Goal: Task Accomplishment & Management: Use online tool/utility

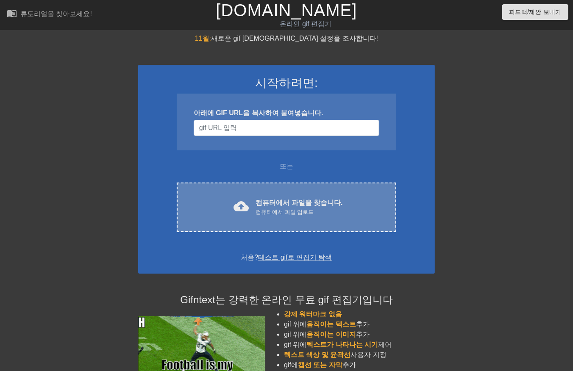
click at [311, 217] on div "cloud_upload 컴퓨터에서 파일을 찾습니다. 컴퓨터에서 파일 업로드 Choose files" at bounding box center [286, 208] width 219 height 50
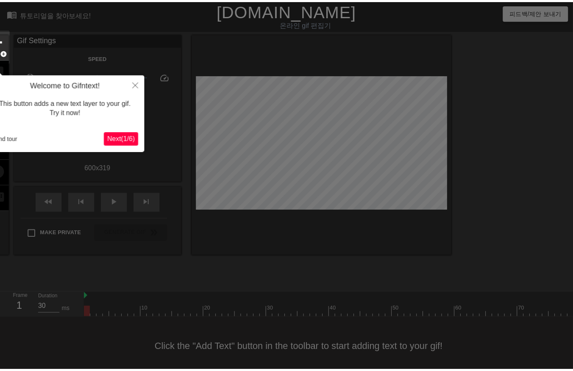
scroll to position [13, 0]
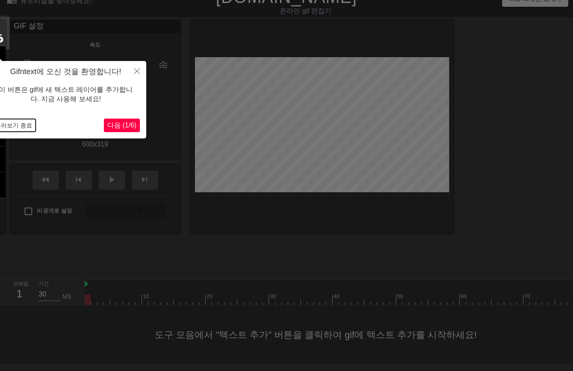
click at [23, 127] on button "둘러보기 종료" at bounding box center [14, 125] width 44 height 13
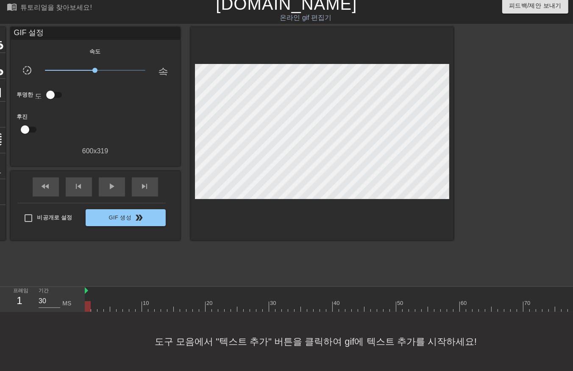
drag, startPoint x: 90, startPoint y: 300, endPoint x: 61, endPoint y: 319, distance: 35.1
click at [63, 319] on div "menu_book 튜토리얼을 찾아보세요! Gifntext.com 온라인 gif 편집기 피드백/제안 보내기 타이틀 add_circle 이미지 a…" at bounding box center [286, 182] width 573 height 377
click at [94, 301] on div at bounding box center [561, 306] width 953 height 11
click at [98, 301] on div at bounding box center [561, 306] width 953 height 11
click at [107, 301] on div at bounding box center [561, 306] width 953 height 11
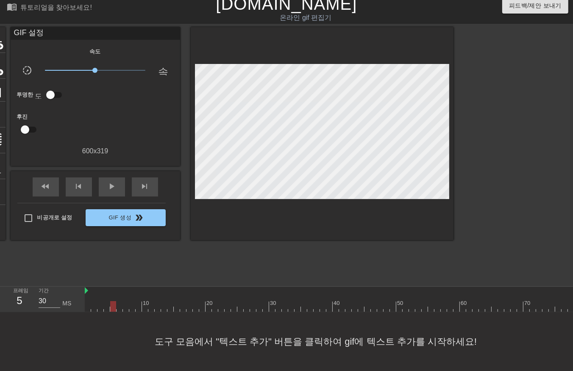
click at [112, 301] on div at bounding box center [561, 306] width 953 height 11
click at [119, 301] on div at bounding box center [561, 306] width 953 height 11
drag, startPoint x: 125, startPoint y: 299, endPoint x: 129, endPoint y: 301, distance: 4.4
click at [125, 301] on div at bounding box center [561, 306] width 953 height 11
click at [131, 301] on div at bounding box center [561, 306] width 953 height 11
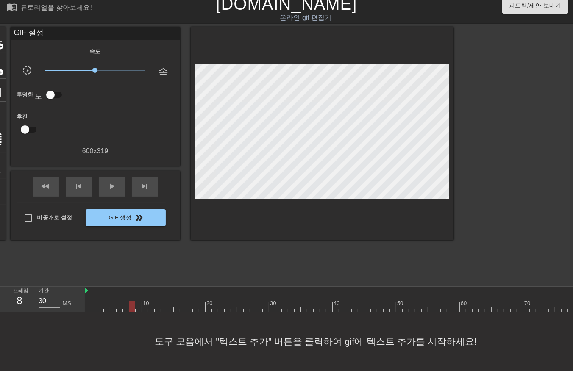
click at [136, 301] on div at bounding box center [561, 306] width 953 height 11
drag, startPoint x: 143, startPoint y: 299, endPoint x: 146, endPoint y: 306, distance: 7.0
click at [143, 302] on div at bounding box center [561, 306] width 953 height 11
click at [149, 301] on div at bounding box center [561, 306] width 953 height 11
drag, startPoint x: 155, startPoint y: 299, endPoint x: 161, endPoint y: 306, distance: 8.4
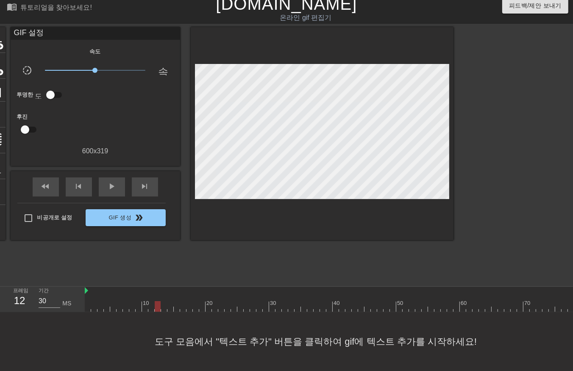
click at [155, 301] on div at bounding box center [561, 306] width 953 height 11
click at [163, 301] on div at bounding box center [561, 306] width 953 height 11
click at [170, 301] on div at bounding box center [561, 306] width 953 height 11
drag, startPoint x: 175, startPoint y: 299, endPoint x: 175, endPoint y: 305, distance: 5.5
click at [175, 305] on div "10 20 30 40 50 60 70 80 90 100 110 120 130 140 150" at bounding box center [561, 299] width 953 height 25
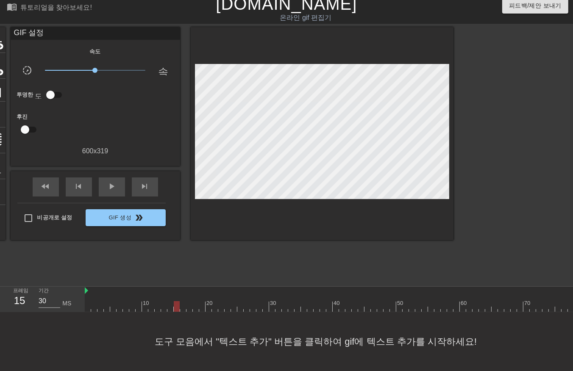
click at [183, 301] on div at bounding box center [561, 306] width 953 height 11
click at [188, 301] on div at bounding box center [561, 306] width 953 height 11
click at [196, 301] on div at bounding box center [561, 306] width 953 height 11
drag, startPoint x: 202, startPoint y: 301, endPoint x: 206, endPoint y: 305, distance: 6.3
click at [202, 301] on div at bounding box center [561, 306] width 953 height 11
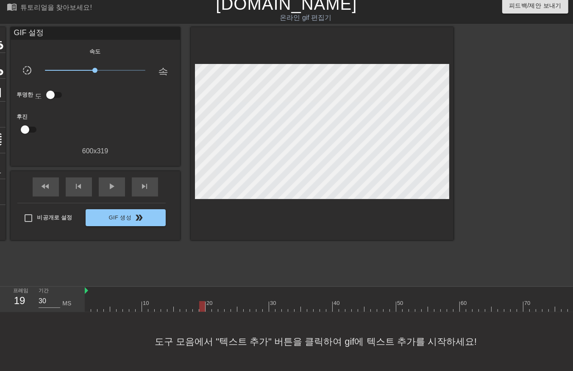
click at [208, 302] on div at bounding box center [561, 306] width 953 height 11
click at [212, 301] on div at bounding box center [561, 306] width 953 height 11
drag, startPoint x: 219, startPoint y: 301, endPoint x: 224, endPoint y: 305, distance: 7.3
click at [219, 302] on div at bounding box center [561, 306] width 953 height 11
drag, startPoint x: 226, startPoint y: 299, endPoint x: 227, endPoint y: 304, distance: 4.3
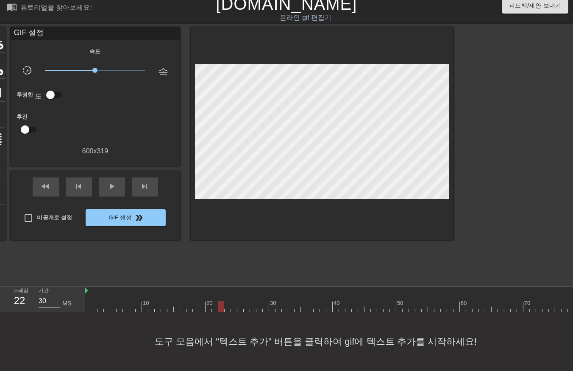
click at [227, 302] on div at bounding box center [561, 306] width 953 height 11
click at [232, 301] on div at bounding box center [561, 306] width 953 height 11
drag, startPoint x: 238, startPoint y: 298, endPoint x: 244, endPoint y: 303, distance: 7.8
click at [239, 301] on div at bounding box center [561, 306] width 953 height 11
click at [246, 301] on div at bounding box center [561, 306] width 953 height 11
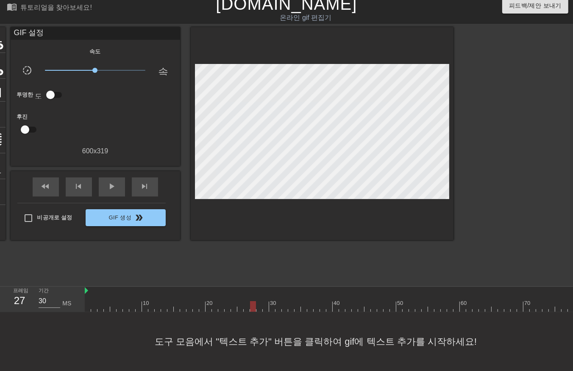
click at [251, 302] on div at bounding box center [561, 306] width 953 height 11
click at [257, 301] on div at bounding box center [561, 306] width 953 height 11
click at [265, 301] on div at bounding box center [561, 306] width 953 height 11
drag, startPoint x: 272, startPoint y: 301, endPoint x: 277, endPoint y: 307, distance: 7.5
click at [273, 304] on div at bounding box center [561, 306] width 953 height 11
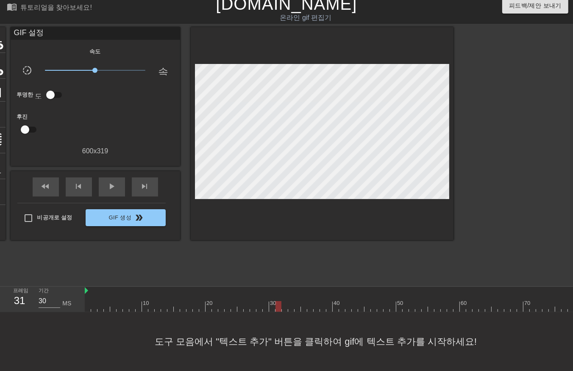
drag, startPoint x: 277, startPoint y: 297, endPoint x: 277, endPoint y: 302, distance: 4.7
click at [277, 301] on div at bounding box center [561, 306] width 953 height 11
drag, startPoint x: 285, startPoint y: 300, endPoint x: 286, endPoint y: 305, distance: 5.2
click at [285, 301] on div at bounding box center [561, 306] width 953 height 11
click at [291, 302] on div at bounding box center [561, 306] width 953 height 11
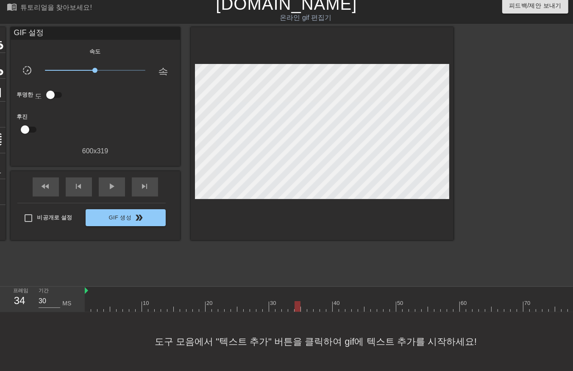
click at [297, 302] on div at bounding box center [561, 306] width 953 height 11
drag, startPoint x: 304, startPoint y: 299, endPoint x: 304, endPoint y: 304, distance: 4.7
click at [304, 301] on div at bounding box center [561, 306] width 953 height 11
drag, startPoint x: 308, startPoint y: 299, endPoint x: 308, endPoint y: 305, distance: 6.4
click at [308, 304] on div at bounding box center [561, 306] width 953 height 11
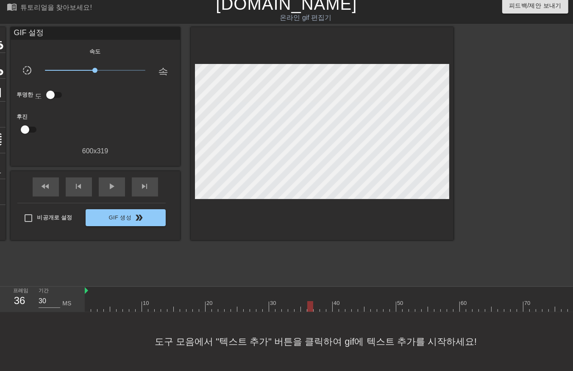
drag, startPoint x: 315, startPoint y: 299, endPoint x: 315, endPoint y: 303, distance: 4.3
click at [315, 303] on div at bounding box center [561, 306] width 953 height 11
click at [321, 302] on div at bounding box center [561, 306] width 953 height 11
click at [325, 302] on div at bounding box center [561, 306] width 953 height 11
click at [335, 302] on div at bounding box center [561, 306] width 953 height 11
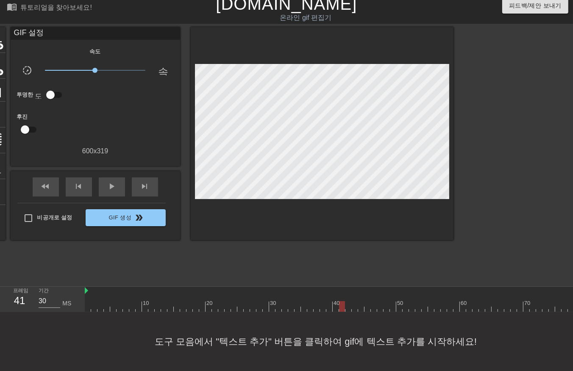
drag, startPoint x: 342, startPoint y: 301, endPoint x: 347, endPoint y: 305, distance: 6.9
click at [342, 304] on div at bounding box center [561, 306] width 953 height 11
drag, startPoint x: 348, startPoint y: 301, endPoint x: 352, endPoint y: 303, distance: 4.9
click at [349, 302] on div at bounding box center [561, 306] width 953 height 11
drag, startPoint x: 354, startPoint y: 299, endPoint x: 362, endPoint y: 302, distance: 8.4
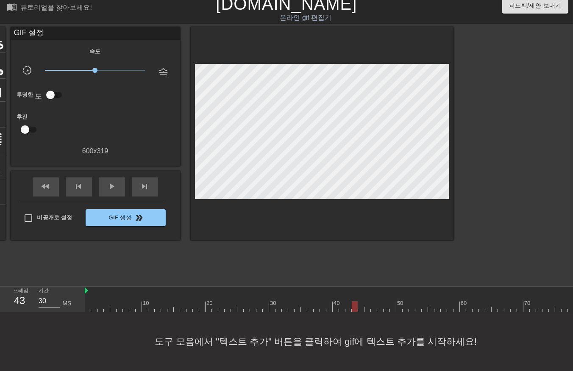
click at [354, 302] on div at bounding box center [561, 306] width 953 height 11
click at [360, 301] on div at bounding box center [561, 306] width 953 height 11
drag, startPoint x: 365, startPoint y: 299, endPoint x: 366, endPoint y: 303, distance: 4.3
click at [365, 302] on div at bounding box center [561, 306] width 953 height 11
click at [371, 301] on div at bounding box center [561, 306] width 953 height 11
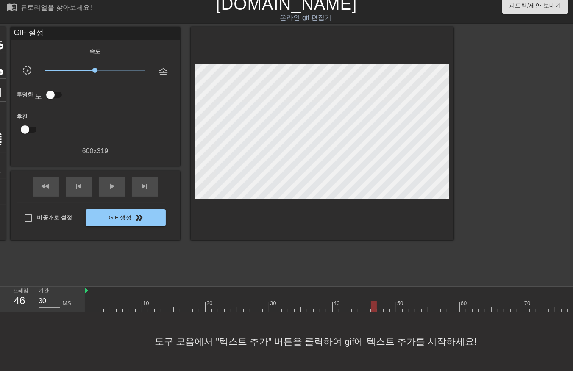
click at [380, 301] on div at bounding box center [561, 306] width 953 height 11
click at [386, 301] on div at bounding box center [561, 306] width 953 height 11
click at [391, 301] on div at bounding box center [561, 306] width 953 height 11
click at [398, 301] on div at bounding box center [561, 306] width 953 height 11
click at [403, 301] on div at bounding box center [561, 306] width 953 height 11
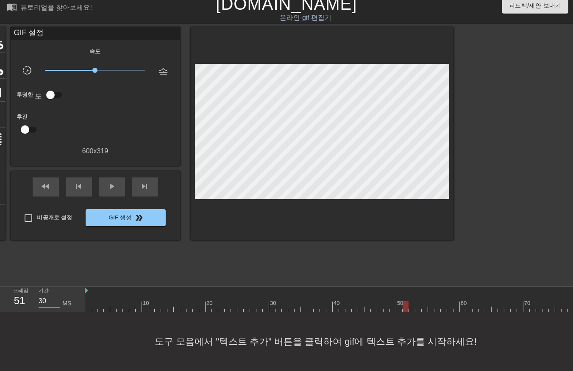
click at [410, 301] on div at bounding box center [561, 306] width 953 height 11
drag, startPoint x: 417, startPoint y: 299, endPoint x: 415, endPoint y: 305, distance: 6.2
click at [416, 301] on div at bounding box center [561, 306] width 953 height 11
click at [424, 301] on div at bounding box center [561, 306] width 953 height 11
drag, startPoint x: 430, startPoint y: 301, endPoint x: 434, endPoint y: 303, distance: 4.7
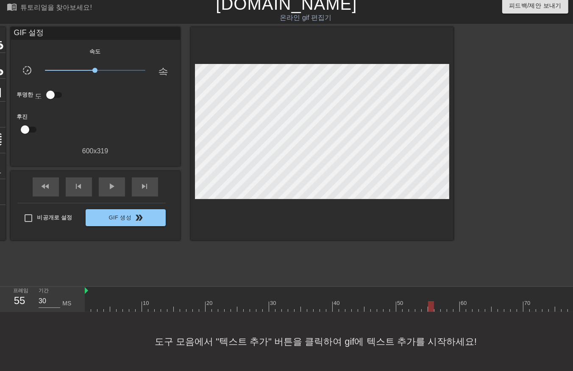
click at [430, 302] on div at bounding box center [561, 306] width 953 height 11
click at [438, 302] on div at bounding box center [561, 306] width 953 height 11
click at [442, 301] on div at bounding box center [561, 306] width 953 height 11
drag, startPoint x: 448, startPoint y: 299, endPoint x: 452, endPoint y: 302, distance: 4.8
click at [448, 302] on div at bounding box center [561, 306] width 953 height 11
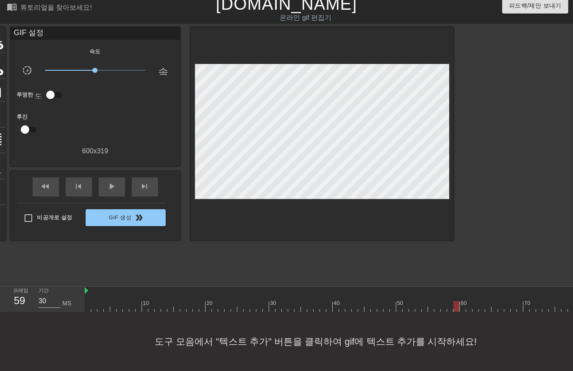
click at [453, 301] on div at bounding box center [561, 306] width 953 height 11
click at [462, 301] on div at bounding box center [561, 306] width 953 height 11
drag, startPoint x: 470, startPoint y: 299, endPoint x: 476, endPoint y: 307, distance: 9.4
click at [470, 301] on div at bounding box center [561, 306] width 953 height 11
drag, startPoint x: 474, startPoint y: 299, endPoint x: 479, endPoint y: 305, distance: 8.4
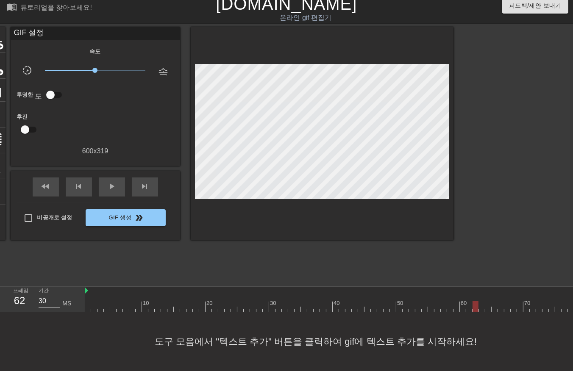
click at [474, 302] on div at bounding box center [561, 306] width 953 height 11
drag, startPoint x: 480, startPoint y: 299, endPoint x: 485, endPoint y: 301, distance: 4.6
click at [480, 301] on div at bounding box center [561, 306] width 953 height 11
drag, startPoint x: 485, startPoint y: 297, endPoint x: 489, endPoint y: 302, distance: 5.7
click at [486, 301] on div at bounding box center [561, 306] width 953 height 11
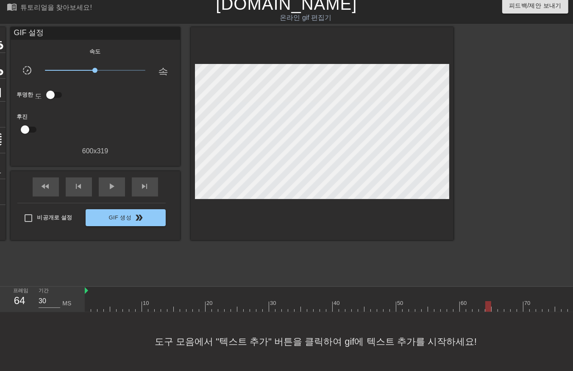
drag, startPoint x: 494, startPoint y: 301, endPoint x: 497, endPoint y: 305, distance: 5.3
click at [494, 302] on div at bounding box center [561, 306] width 953 height 11
click at [498, 302] on div at bounding box center [561, 306] width 953 height 11
click at [504, 301] on div at bounding box center [561, 306] width 953 height 11
drag, startPoint x: 513, startPoint y: 298, endPoint x: 521, endPoint y: 302, distance: 9.7
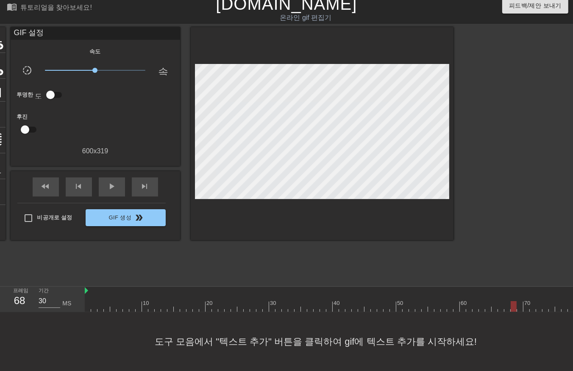
click at [515, 301] on div at bounding box center [561, 306] width 953 height 11
drag, startPoint x: 521, startPoint y: 298, endPoint x: 522, endPoint y: 306, distance: 8.1
click at [521, 301] on div at bounding box center [561, 306] width 953 height 11
drag, startPoint x: 524, startPoint y: 299, endPoint x: 531, endPoint y: 304, distance: 8.1
click at [525, 301] on div at bounding box center [561, 306] width 953 height 11
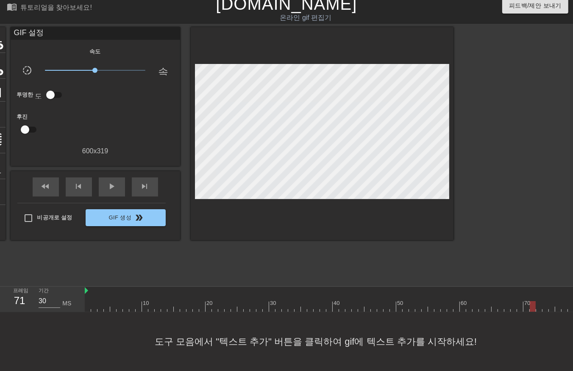
drag, startPoint x: 532, startPoint y: 300, endPoint x: 538, endPoint y: 305, distance: 8.7
click at [532, 301] on div at bounding box center [561, 306] width 953 height 11
click at [538, 302] on div at bounding box center [561, 306] width 953 height 11
drag, startPoint x: 545, startPoint y: 300, endPoint x: 555, endPoint y: 304, distance: 11.0
click at [548, 303] on div at bounding box center [561, 306] width 953 height 11
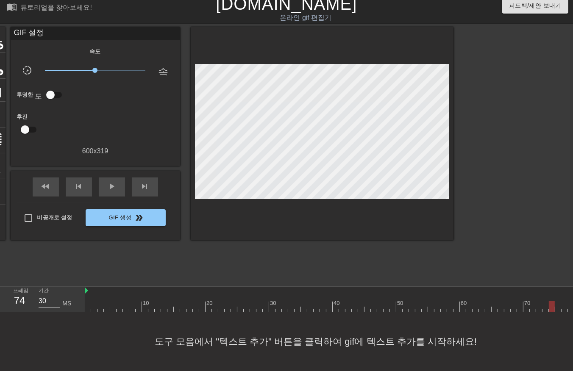
drag, startPoint x: 550, startPoint y: 298, endPoint x: 554, endPoint y: 307, distance: 9.5
click at [551, 303] on div at bounding box center [561, 306] width 953 height 11
drag, startPoint x: 558, startPoint y: 299, endPoint x: 557, endPoint y: 305, distance: 6.0
click at [557, 305] on div "10 20 30 40 50 60 70 80 90 100 110 120 130 140 150" at bounding box center [329, 299] width 488 height 25
drag, startPoint x: 562, startPoint y: 301, endPoint x: 564, endPoint y: 306, distance: 5.1
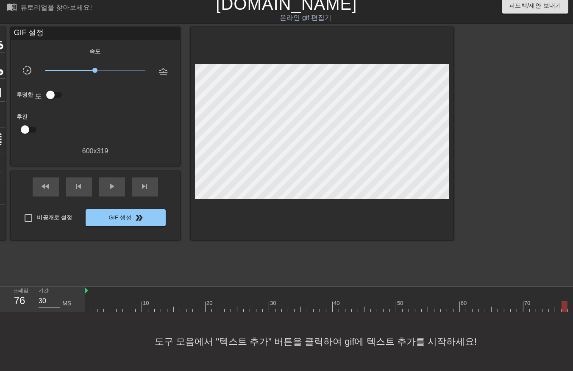
click at [562, 303] on div at bounding box center [561, 306] width 953 height 11
drag, startPoint x: 570, startPoint y: 298, endPoint x: 563, endPoint y: 308, distance: 11.9
click at [570, 302] on div at bounding box center [561, 306] width 953 height 11
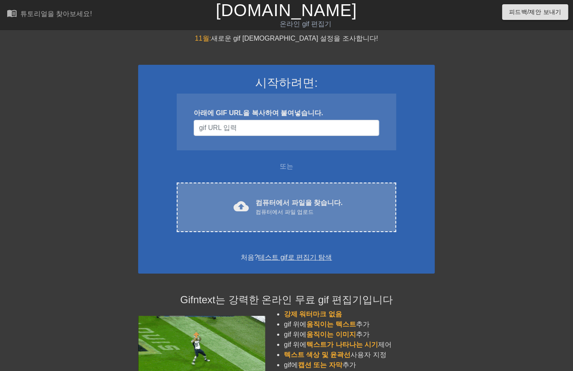
click at [308, 202] on font "컴퓨터에서 파일을 찾습니다." at bounding box center [298, 202] width 87 height 7
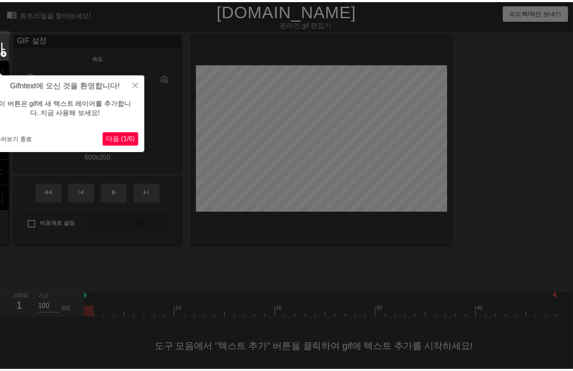
scroll to position [6, 0]
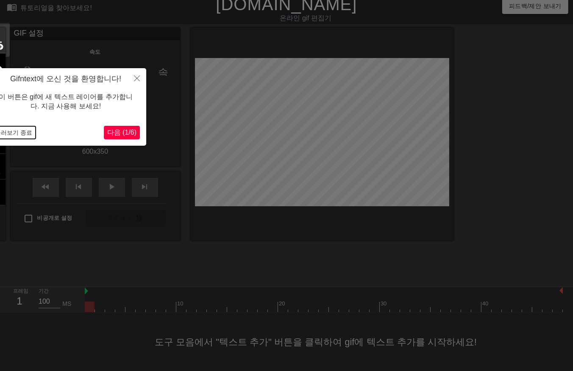
click at [25, 133] on button "둘러보기 종료" at bounding box center [14, 132] width 44 height 13
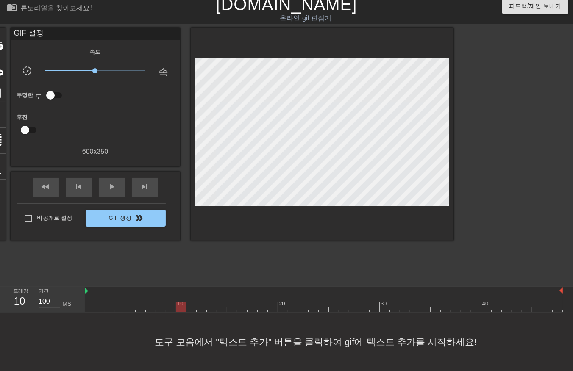
drag, startPoint x: 89, startPoint y: 308, endPoint x: 182, endPoint y: 315, distance: 93.0
click at [182, 317] on div "menu_book 튜토리얼을 찾아보세요! Gifntext.com 온라인 gif 편집기 피드백/제안 보내기 타이틀 add_circle 이미지 a…" at bounding box center [286, 182] width 573 height 377
drag, startPoint x: 179, startPoint y: 309, endPoint x: 399, endPoint y: 312, distance: 220.7
click at [400, 312] on div "menu_book 튜토리얼을 찾아보세요! Gifntext.com 온라인 gif 편집기 피드백/제안 보내기 타이틀 add_circle 이미지 a…" at bounding box center [286, 182] width 573 height 377
click at [382, 308] on div at bounding box center [324, 307] width 478 height 11
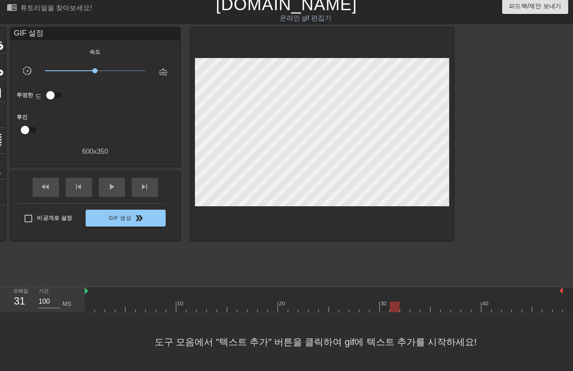
drag, startPoint x: 393, startPoint y: 309, endPoint x: 402, endPoint y: 310, distance: 8.5
click at [394, 310] on div at bounding box center [324, 307] width 478 height 11
click at [405, 308] on div at bounding box center [324, 307] width 478 height 11
click at [393, 308] on div at bounding box center [324, 307] width 478 height 11
click at [183, 308] on div at bounding box center [324, 307] width 478 height 11
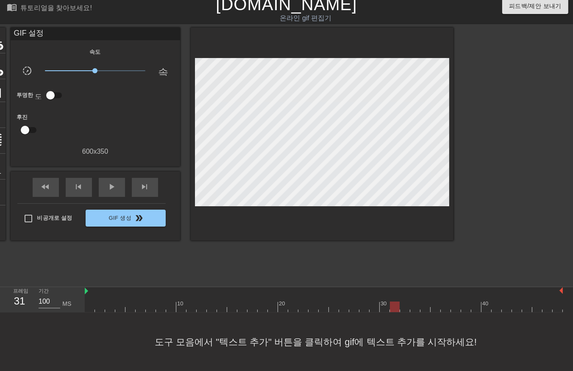
click at [394, 307] on div at bounding box center [324, 307] width 478 height 11
click at [403, 308] on div at bounding box center [324, 307] width 478 height 11
click at [396, 310] on div at bounding box center [324, 307] width 478 height 11
click at [181, 311] on div "10 20 30 40" at bounding box center [324, 299] width 478 height 25
click at [181, 308] on div at bounding box center [324, 307] width 478 height 11
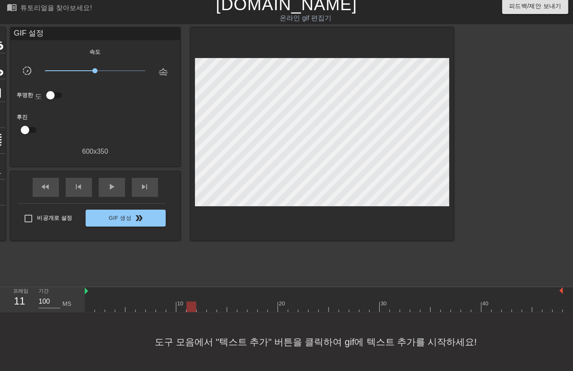
click at [192, 307] on div at bounding box center [324, 307] width 478 height 11
drag, startPoint x: 202, startPoint y: 308, endPoint x: 208, endPoint y: 310, distance: 6.3
click at [202, 308] on div at bounding box center [324, 307] width 478 height 11
click at [212, 308] on div at bounding box center [324, 307] width 478 height 11
drag, startPoint x: 221, startPoint y: 307, endPoint x: 230, endPoint y: 307, distance: 9.3
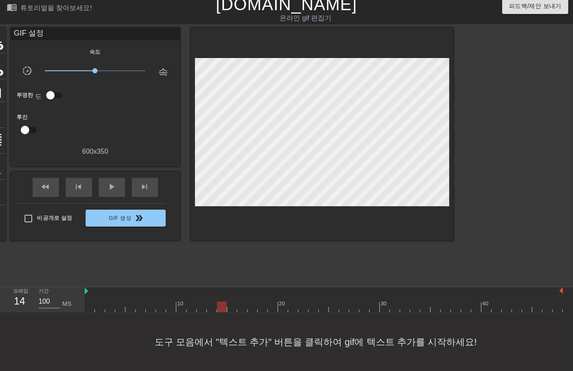
click at [222, 307] on div at bounding box center [324, 307] width 478 height 11
drag, startPoint x: 232, startPoint y: 307, endPoint x: 236, endPoint y: 310, distance: 5.3
click at [233, 307] on div at bounding box center [324, 307] width 478 height 11
drag, startPoint x: 244, startPoint y: 307, endPoint x: 250, endPoint y: 309, distance: 7.1
click at [244, 308] on div at bounding box center [324, 307] width 478 height 11
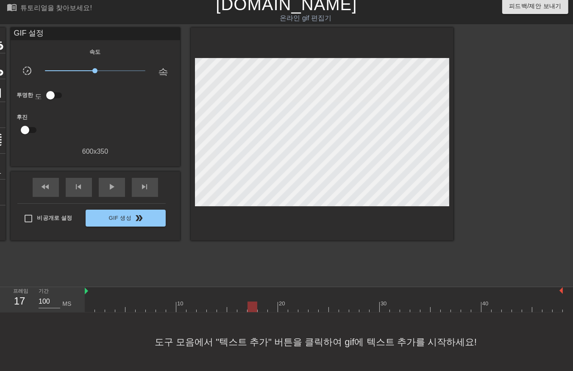
drag, startPoint x: 251, startPoint y: 306, endPoint x: 257, endPoint y: 307, distance: 6.4
click at [252, 307] on div at bounding box center [324, 307] width 478 height 11
click at [263, 308] on div at bounding box center [324, 307] width 478 height 11
click at [270, 308] on div at bounding box center [324, 307] width 478 height 11
click at [286, 309] on div at bounding box center [324, 307] width 478 height 11
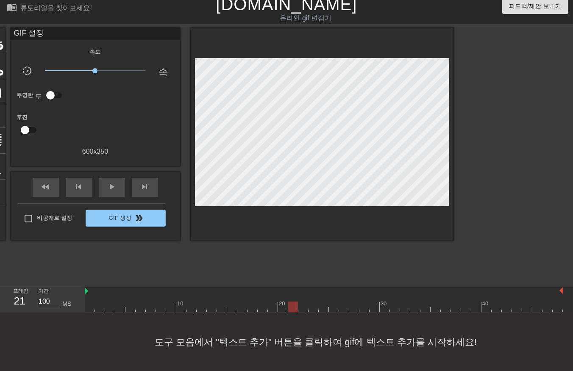
click at [297, 307] on div at bounding box center [324, 307] width 478 height 11
click at [303, 306] on div at bounding box center [324, 307] width 478 height 11
click at [312, 307] on div at bounding box center [324, 307] width 478 height 11
drag, startPoint x: 322, startPoint y: 303, endPoint x: 329, endPoint y: 308, distance: 8.1
click at [322, 306] on div at bounding box center [324, 307] width 478 height 11
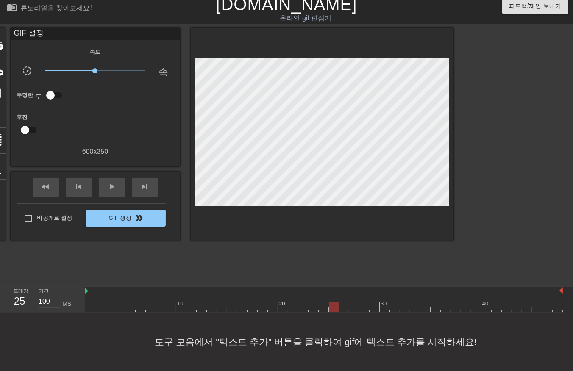
drag, startPoint x: 333, startPoint y: 306, endPoint x: 337, endPoint y: 305, distance: 4.7
click at [334, 306] on div at bounding box center [324, 307] width 478 height 11
click at [345, 306] on div at bounding box center [324, 307] width 478 height 11
click at [356, 306] on div at bounding box center [324, 307] width 478 height 11
click at [365, 306] on div at bounding box center [324, 307] width 478 height 11
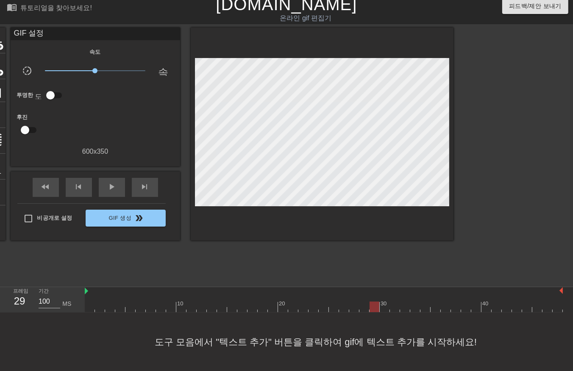
drag, startPoint x: 376, startPoint y: 304, endPoint x: 379, endPoint y: 308, distance: 4.5
click at [376, 307] on div at bounding box center [324, 307] width 478 height 11
click at [383, 306] on div at bounding box center [324, 307] width 478 height 11
click at [394, 309] on div at bounding box center [324, 307] width 478 height 11
click at [405, 308] on div at bounding box center [324, 307] width 478 height 11
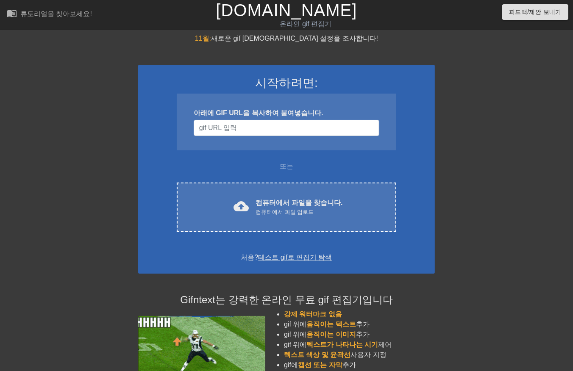
click at [320, 231] on div "시작하려면: 아래에 GIF URL을 복사하여 붙여넣습니다. 또는 cloud_upload 컴퓨터에서 파일을 찾습니다. 컴퓨터에서 파일 업로드 C…" at bounding box center [286, 169] width 297 height 209
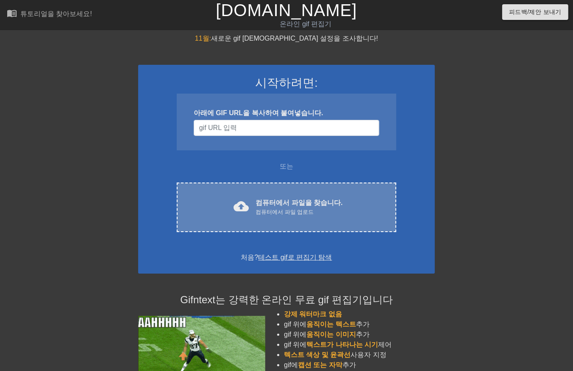
click at [312, 224] on div "cloud_upload 컴퓨터에서 파일을 찾습니다. 컴퓨터에서 파일 업로드 Choose files" at bounding box center [286, 208] width 219 height 50
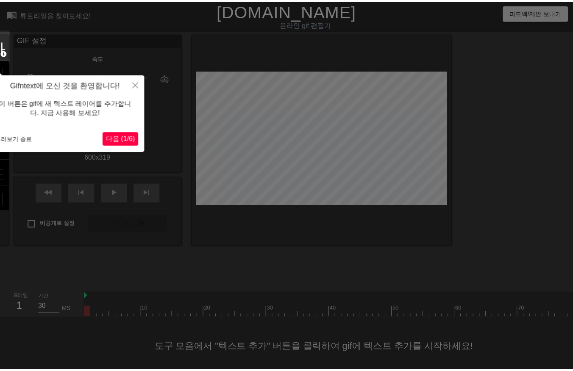
scroll to position [13, 0]
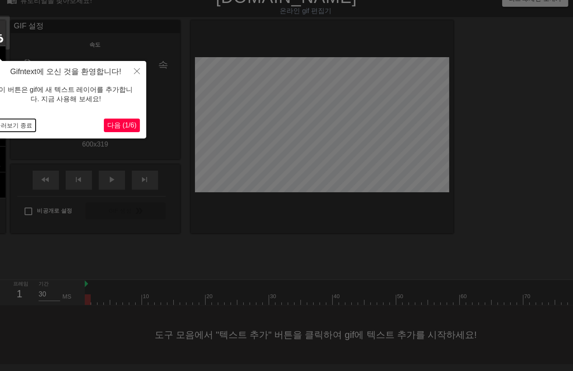
click at [17, 125] on button "둘러보기 종료" at bounding box center [14, 125] width 44 height 13
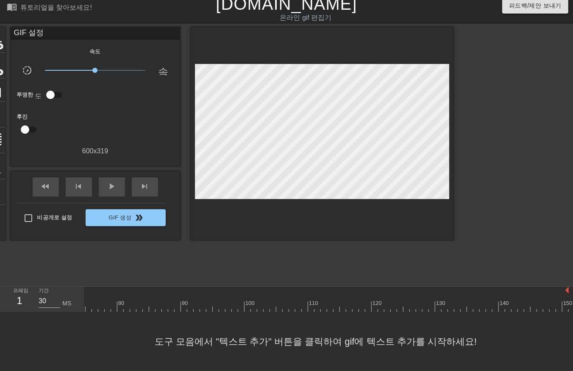
scroll to position [0, 0]
drag, startPoint x: 89, startPoint y: 299, endPoint x: 414, endPoint y: 281, distance: 325.8
click at [414, 287] on div "10 20 30 40 50 60 70 80 90 100 110 120 130 140 150" at bounding box center [561, 299] width 953 height 25
click at [86, 301] on div at bounding box center [561, 306] width 953 height 11
click at [94, 301] on div at bounding box center [561, 306] width 953 height 11
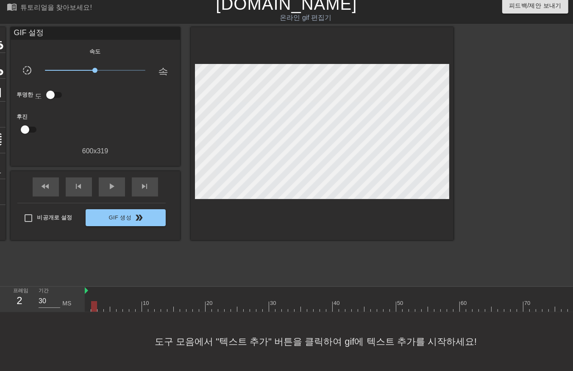
click at [100, 301] on div at bounding box center [561, 306] width 953 height 11
drag, startPoint x: 106, startPoint y: 298, endPoint x: 111, endPoint y: 304, distance: 7.3
click at [106, 301] on div at bounding box center [561, 306] width 953 height 11
click at [112, 301] on div at bounding box center [561, 306] width 953 height 11
click at [118, 302] on div at bounding box center [561, 306] width 953 height 11
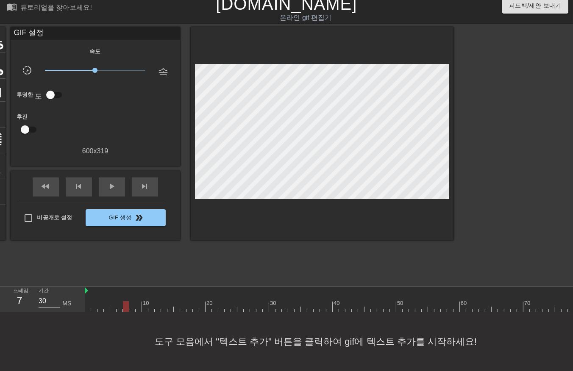
click at [125, 301] on div at bounding box center [561, 306] width 953 height 11
click at [132, 301] on div at bounding box center [561, 306] width 953 height 11
click at [138, 301] on div at bounding box center [561, 306] width 953 height 11
drag, startPoint x: 144, startPoint y: 299, endPoint x: 147, endPoint y: 305, distance: 6.1
click at [146, 304] on div at bounding box center [561, 306] width 953 height 11
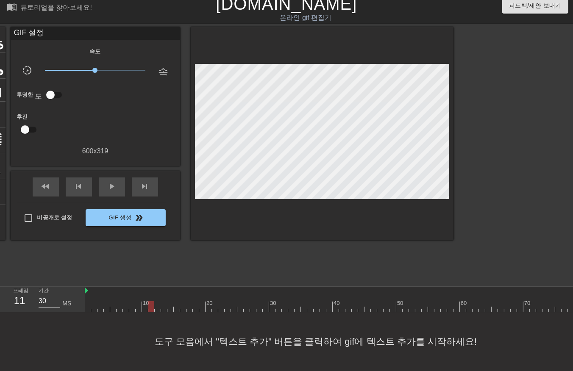
drag, startPoint x: 151, startPoint y: 298, endPoint x: 153, endPoint y: 304, distance: 5.9
click at [151, 302] on div at bounding box center [561, 306] width 953 height 11
click at [155, 302] on div at bounding box center [561, 306] width 953 height 11
click at [164, 302] on div at bounding box center [561, 306] width 953 height 11
drag, startPoint x: 170, startPoint y: 300, endPoint x: 169, endPoint y: 305, distance: 5.8
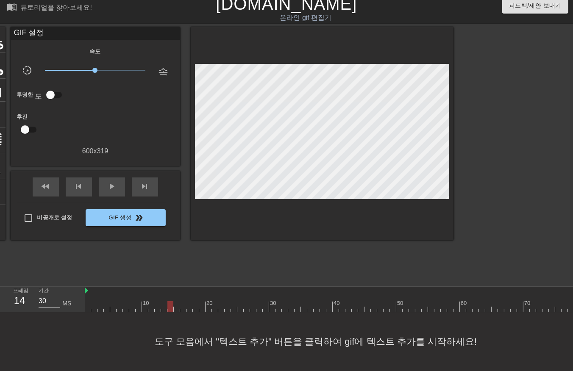
click at [169, 303] on div at bounding box center [561, 306] width 953 height 11
drag, startPoint x: 177, startPoint y: 299, endPoint x: 178, endPoint y: 304, distance: 5.2
click at [177, 301] on div at bounding box center [561, 306] width 953 height 11
drag, startPoint x: 183, startPoint y: 299, endPoint x: 184, endPoint y: 303, distance: 4.4
click at [183, 302] on div at bounding box center [561, 306] width 953 height 11
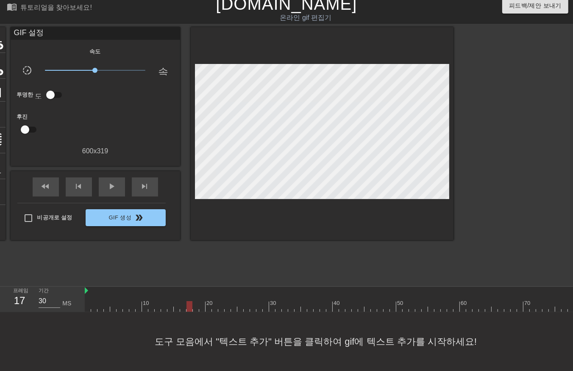
click at [187, 302] on div at bounding box center [561, 306] width 953 height 11
click at [195, 302] on div at bounding box center [561, 306] width 953 height 11
click at [202, 302] on div at bounding box center [561, 306] width 953 height 11
drag, startPoint x: 206, startPoint y: 300, endPoint x: 211, endPoint y: 303, distance: 5.4
click at [210, 303] on div at bounding box center [561, 306] width 953 height 11
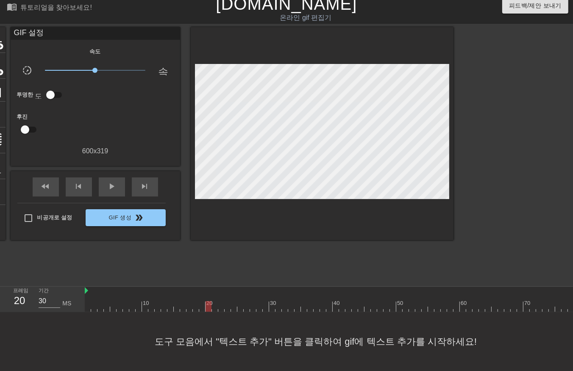
drag, startPoint x: 212, startPoint y: 300, endPoint x: 215, endPoint y: 305, distance: 6.1
click at [213, 303] on div at bounding box center [561, 306] width 953 height 11
click at [219, 303] on div at bounding box center [561, 306] width 953 height 11
drag, startPoint x: 227, startPoint y: 299, endPoint x: 231, endPoint y: 302, distance: 4.5
click at [230, 302] on div at bounding box center [561, 306] width 953 height 11
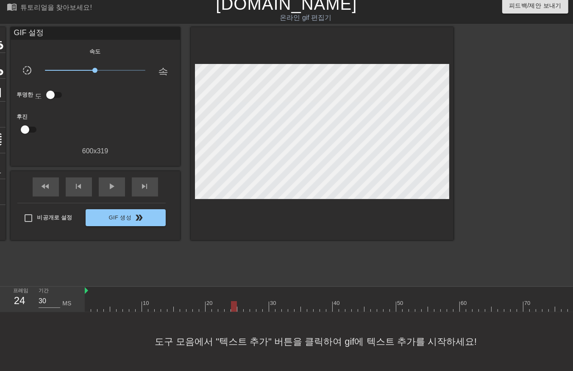
drag, startPoint x: 233, startPoint y: 298, endPoint x: 236, endPoint y: 302, distance: 4.8
click at [233, 301] on div at bounding box center [561, 306] width 953 height 11
click at [240, 301] on div at bounding box center [561, 306] width 953 height 11
drag, startPoint x: 244, startPoint y: 299, endPoint x: 246, endPoint y: 302, distance: 4.4
click at [244, 302] on div at bounding box center [561, 306] width 953 height 11
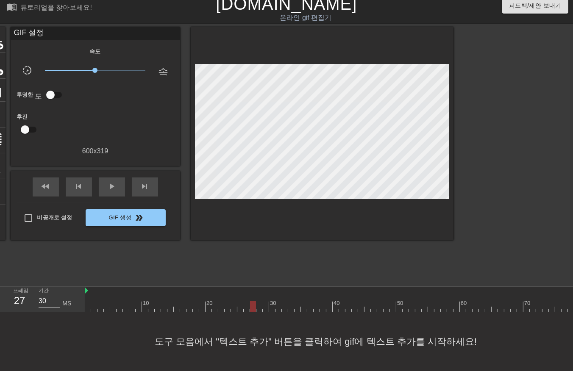
click at [253, 303] on div at bounding box center [561, 306] width 953 height 11
click at [259, 302] on div at bounding box center [561, 306] width 953 height 11
click at [265, 301] on div at bounding box center [561, 306] width 953 height 11
click at [273, 301] on div at bounding box center [561, 306] width 953 height 11
drag, startPoint x: 278, startPoint y: 299, endPoint x: 278, endPoint y: 303, distance: 4.7
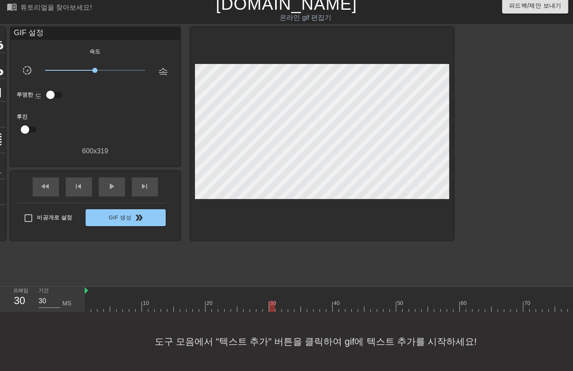
click at [278, 303] on div at bounding box center [561, 306] width 953 height 11
drag, startPoint x: 285, startPoint y: 299, endPoint x: 285, endPoint y: 303, distance: 4.7
click at [285, 303] on div at bounding box center [561, 306] width 953 height 11
click at [291, 301] on div at bounding box center [561, 306] width 953 height 11
click at [295, 301] on div at bounding box center [561, 306] width 953 height 11
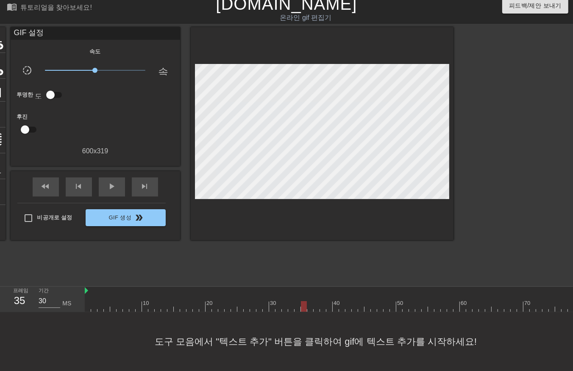
drag, startPoint x: 304, startPoint y: 299, endPoint x: 307, endPoint y: 303, distance: 4.8
click at [304, 302] on div at bounding box center [561, 306] width 953 height 11
click at [310, 302] on div at bounding box center [561, 306] width 953 height 11
drag, startPoint x: 316, startPoint y: 298, endPoint x: 316, endPoint y: 303, distance: 4.7
click at [315, 302] on div at bounding box center [561, 306] width 953 height 11
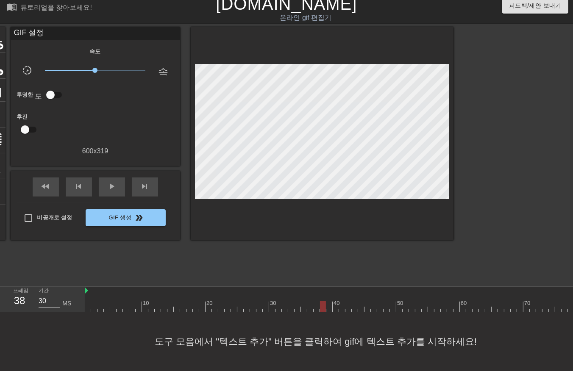
drag, startPoint x: 323, startPoint y: 298, endPoint x: 324, endPoint y: 302, distance: 4.7
click at [322, 301] on div at bounding box center [561, 306] width 953 height 11
drag, startPoint x: 329, startPoint y: 298, endPoint x: 328, endPoint y: 302, distance: 4.3
click at [328, 302] on div at bounding box center [561, 306] width 953 height 11
drag, startPoint x: 335, startPoint y: 299, endPoint x: 337, endPoint y: 305, distance: 6.2
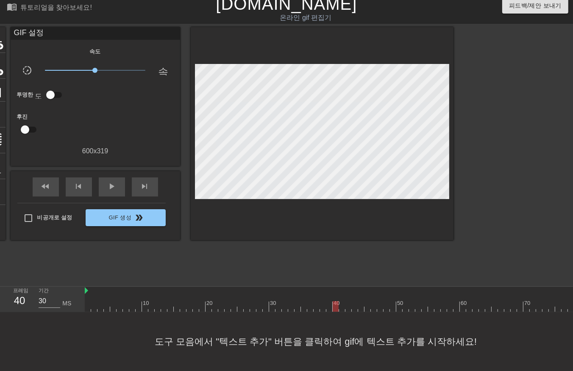
click at [335, 304] on div at bounding box center [561, 306] width 953 height 11
click at [342, 301] on div at bounding box center [561, 306] width 953 height 11
click at [348, 302] on div at bounding box center [561, 306] width 953 height 11
click at [355, 302] on div at bounding box center [561, 306] width 953 height 11
click at [360, 302] on div at bounding box center [561, 306] width 953 height 11
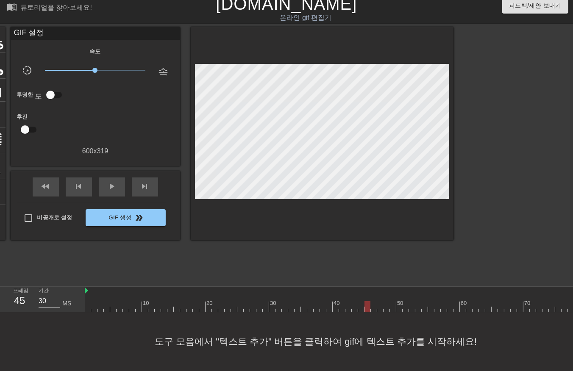
drag, startPoint x: 366, startPoint y: 301, endPoint x: 370, endPoint y: 307, distance: 7.5
click at [365, 303] on div at bounding box center [561, 306] width 953 height 11
drag, startPoint x: 373, startPoint y: 299, endPoint x: 379, endPoint y: 301, distance: 6.2
click at [372, 304] on div at bounding box center [561, 306] width 953 height 11
click at [380, 301] on div at bounding box center [561, 306] width 953 height 11
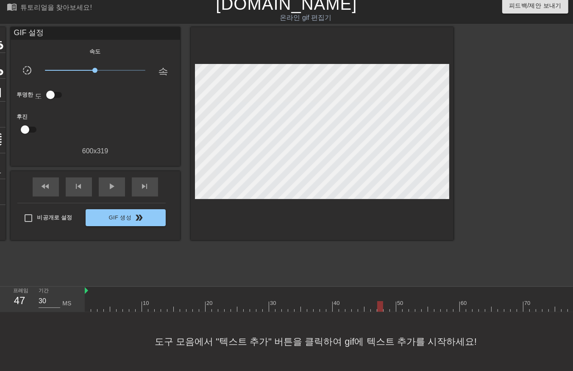
click at [384, 302] on div at bounding box center [561, 306] width 953 height 11
click at [390, 302] on div at bounding box center [561, 306] width 953 height 11
click at [397, 304] on div at bounding box center [561, 306] width 953 height 11
click at [402, 301] on div at bounding box center [561, 306] width 953 height 11
click at [86, 301] on div at bounding box center [561, 306] width 953 height 11
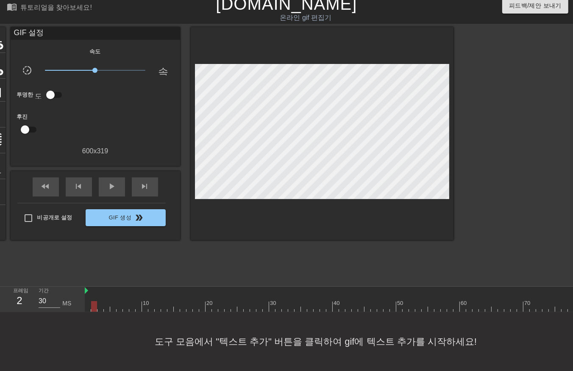
click at [94, 301] on div at bounding box center [561, 306] width 953 height 11
click at [101, 301] on div at bounding box center [561, 306] width 953 height 11
click at [107, 301] on div at bounding box center [561, 306] width 953 height 11
click at [114, 301] on div at bounding box center [561, 306] width 953 height 11
click at [119, 302] on div at bounding box center [561, 306] width 953 height 11
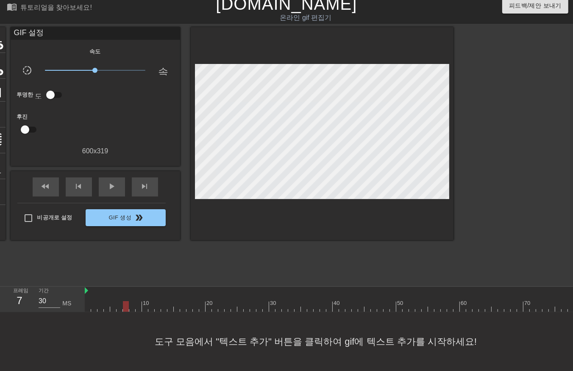
drag, startPoint x: 124, startPoint y: 301, endPoint x: 130, endPoint y: 301, distance: 5.9
click at [124, 301] on div at bounding box center [561, 306] width 953 height 11
click at [130, 301] on div at bounding box center [561, 306] width 953 height 11
click at [139, 301] on div at bounding box center [561, 306] width 953 height 11
click at [132, 301] on div at bounding box center [561, 306] width 953 height 11
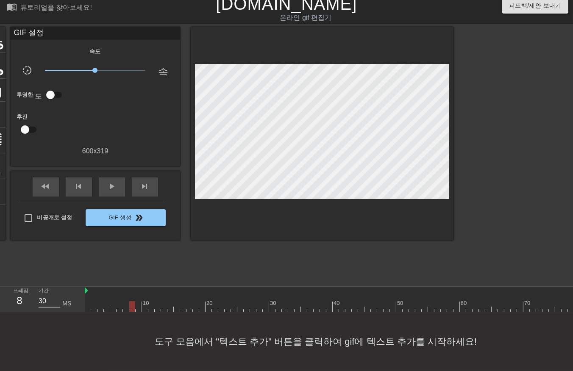
click at [138, 301] on div at bounding box center [561, 306] width 953 height 11
click at [130, 301] on div at bounding box center [561, 306] width 953 height 11
click at [124, 302] on div at bounding box center [561, 306] width 953 height 11
click at [130, 301] on div at bounding box center [561, 306] width 953 height 11
click at [138, 301] on div at bounding box center [561, 306] width 953 height 11
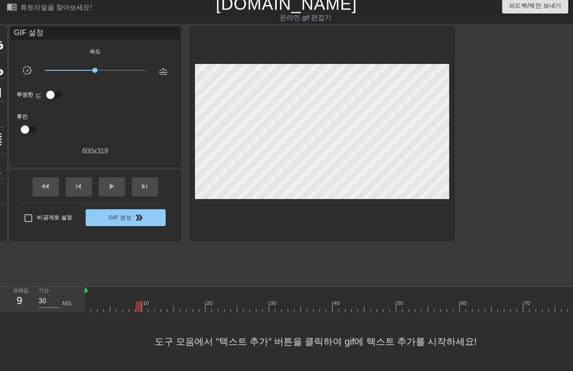
click at [144, 301] on div at bounding box center [561, 306] width 953 height 11
click at [150, 301] on div at bounding box center [561, 306] width 953 height 11
click at [158, 301] on div at bounding box center [561, 306] width 953 height 11
click at [164, 301] on div at bounding box center [561, 306] width 953 height 11
click at [175, 301] on div at bounding box center [561, 306] width 953 height 11
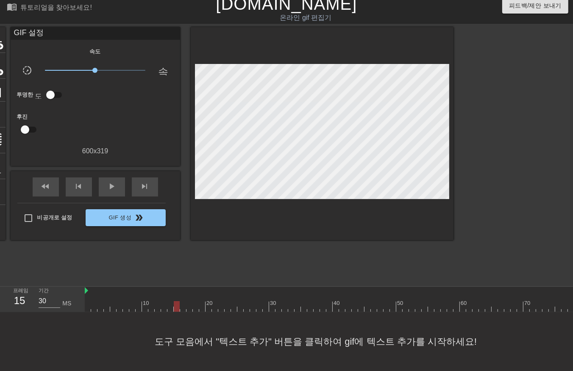
click at [185, 301] on div at bounding box center [561, 306] width 953 height 11
click at [194, 302] on div at bounding box center [561, 306] width 953 height 11
drag, startPoint x: 201, startPoint y: 302, endPoint x: 209, endPoint y: 301, distance: 8.1
click at [202, 302] on div at bounding box center [561, 306] width 953 height 11
click at [209, 301] on div at bounding box center [561, 306] width 953 height 11
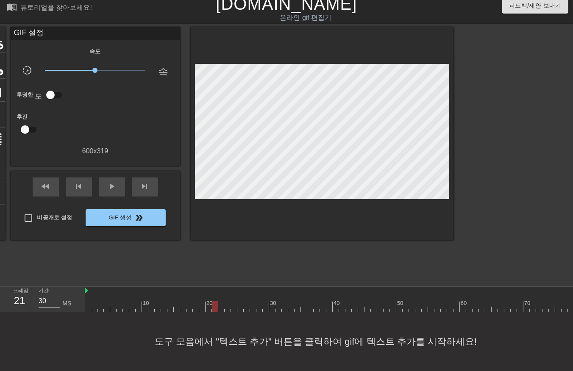
drag, startPoint x: 213, startPoint y: 300, endPoint x: 218, endPoint y: 299, distance: 5.1
click at [213, 301] on div at bounding box center [561, 306] width 953 height 11
click at [219, 301] on div at bounding box center [561, 306] width 953 height 11
click at [223, 301] on div at bounding box center [221, 306] width 6 height 11
click at [212, 302] on div at bounding box center [561, 306] width 953 height 11
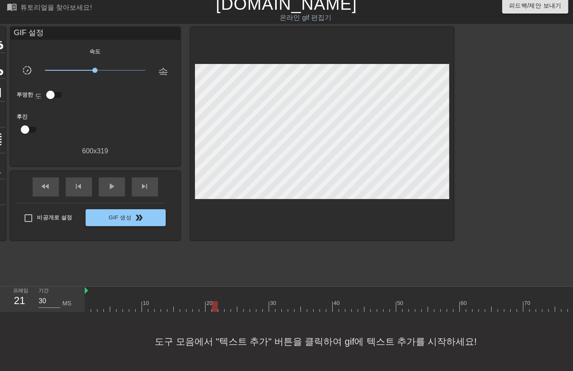
click at [216, 302] on div at bounding box center [215, 306] width 6 height 11
click at [212, 301] on div at bounding box center [561, 306] width 953 height 11
click at [205, 301] on div at bounding box center [561, 306] width 953 height 11
click at [211, 301] on div at bounding box center [561, 306] width 953 height 11
click at [210, 302] on div at bounding box center [208, 306] width 6 height 11
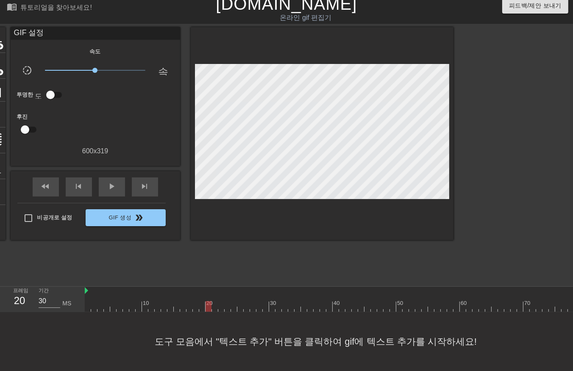
click at [208, 304] on div at bounding box center [561, 306] width 953 height 11
click at [213, 301] on div at bounding box center [561, 306] width 953 height 11
click at [219, 301] on div at bounding box center [561, 306] width 953 height 11
click at [224, 301] on div at bounding box center [561, 306] width 953 height 11
click at [233, 301] on div at bounding box center [561, 306] width 953 height 11
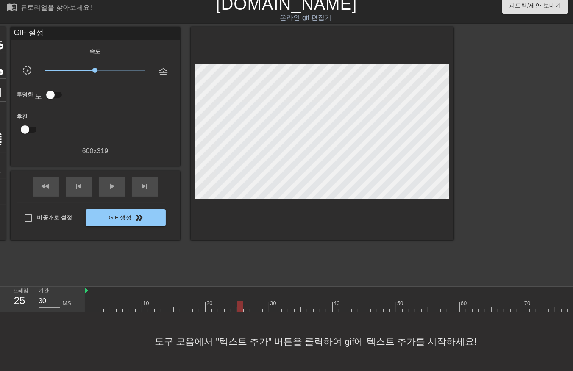
click at [241, 301] on div at bounding box center [561, 306] width 953 height 11
click at [87, 301] on div at bounding box center [561, 306] width 953 height 11
drag, startPoint x: 94, startPoint y: 297, endPoint x: 96, endPoint y: 303, distance: 5.8
click at [95, 301] on div at bounding box center [561, 306] width 953 height 11
click at [101, 302] on div at bounding box center [561, 306] width 953 height 11
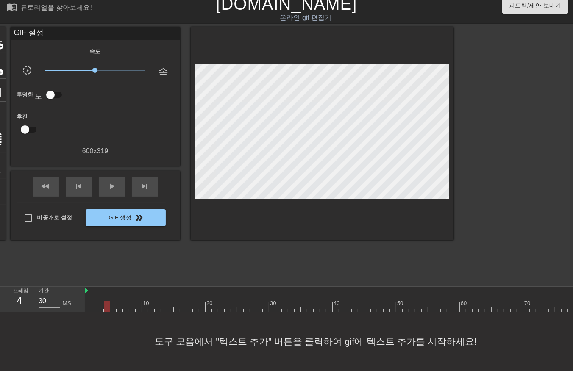
drag, startPoint x: 107, startPoint y: 299, endPoint x: 108, endPoint y: 306, distance: 6.4
click at [107, 302] on div at bounding box center [561, 306] width 953 height 11
click at [113, 302] on div at bounding box center [561, 306] width 953 height 11
click at [120, 302] on div at bounding box center [561, 306] width 953 height 11
click at [125, 302] on div at bounding box center [561, 306] width 953 height 11
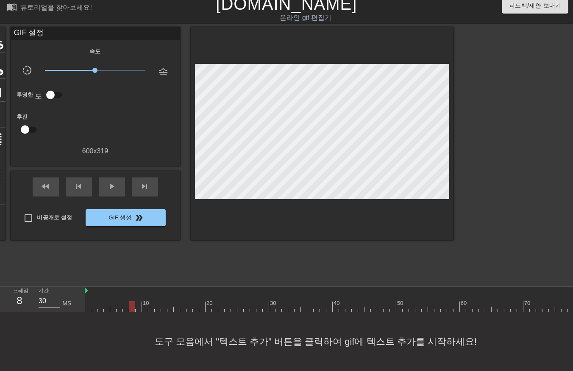
click at [131, 301] on div at bounding box center [561, 306] width 953 height 11
click at [139, 303] on div at bounding box center [561, 306] width 953 height 11
click at [145, 301] on div at bounding box center [561, 306] width 953 height 11
drag, startPoint x: 150, startPoint y: 302, endPoint x: 154, endPoint y: 303, distance: 4.6
click at [150, 302] on div at bounding box center [561, 306] width 953 height 11
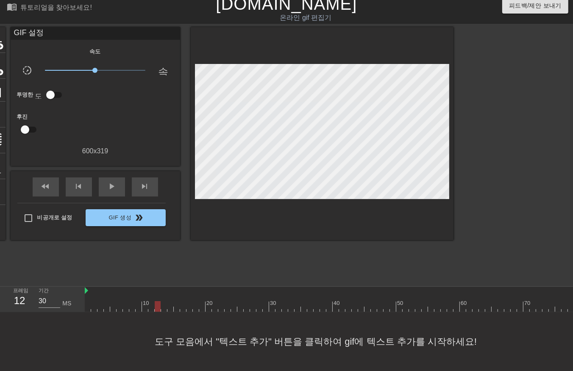
click at [158, 303] on div at bounding box center [561, 306] width 953 height 11
click at [162, 302] on div at bounding box center [561, 306] width 953 height 11
click at [168, 301] on div at bounding box center [561, 306] width 953 height 11
drag, startPoint x: 176, startPoint y: 301, endPoint x: 181, endPoint y: 305, distance: 6.3
click at [177, 303] on div at bounding box center [561, 306] width 953 height 11
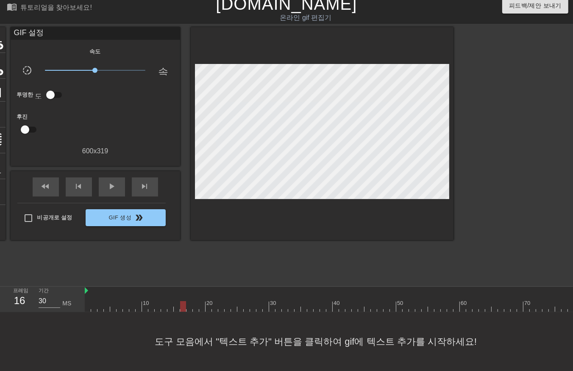
drag, startPoint x: 182, startPoint y: 299, endPoint x: 185, endPoint y: 303, distance: 4.8
click at [182, 302] on div at bounding box center [561, 306] width 953 height 11
click at [188, 301] on div at bounding box center [561, 306] width 953 height 11
drag, startPoint x: 193, startPoint y: 299, endPoint x: 200, endPoint y: 302, distance: 7.6
click at [194, 302] on div at bounding box center [561, 306] width 953 height 11
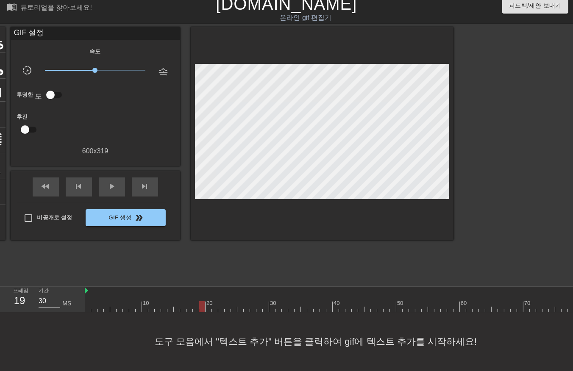
drag, startPoint x: 200, startPoint y: 299, endPoint x: 204, endPoint y: 302, distance: 5.4
click at [203, 302] on div at bounding box center [561, 306] width 953 height 11
click at [208, 301] on div at bounding box center [561, 306] width 953 height 11
drag, startPoint x: 213, startPoint y: 301, endPoint x: 219, endPoint y: 306, distance: 7.2
click at [213, 303] on div at bounding box center [561, 306] width 953 height 11
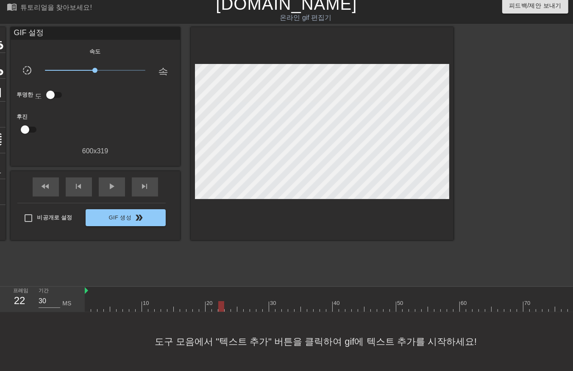
click at [222, 301] on div at bounding box center [561, 306] width 953 height 11
click at [226, 301] on div at bounding box center [561, 306] width 953 height 11
click at [233, 301] on div at bounding box center [561, 306] width 953 height 11
click at [240, 301] on div at bounding box center [561, 306] width 953 height 11
click at [85, 303] on div at bounding box center [561, 306] width 953 height 11
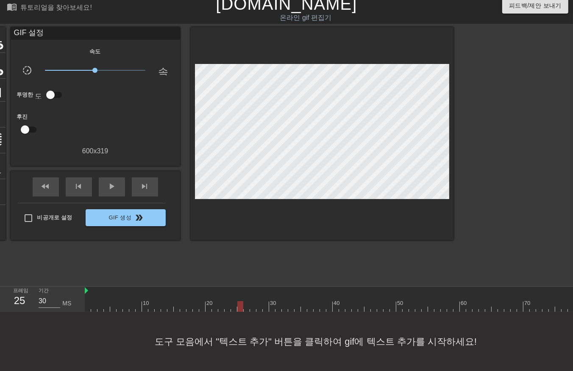
click at [239, 301] on div at bounding box center [561, 306] width 953 height 11
click at [246, 301] on div at bounding box center [561, 306] width 953 height 11
click at [252, 301] on div at bounding box center [561, 306] width 953 height 11
click at [258, 301] on div at bounding box center [561, 306] width 953 height 11
click at [266, 301] on div at bounding box center [561, 306] width 953 height 11
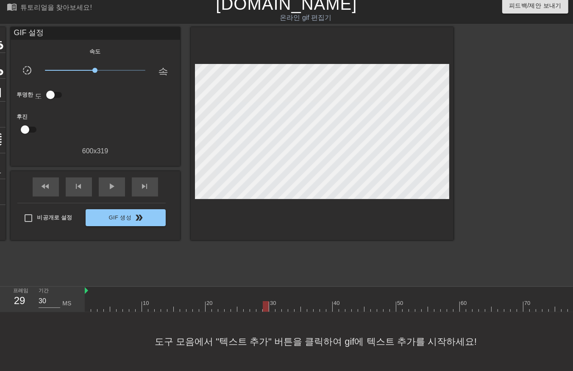
click at [272, 301] on div at bounding box center [561, 306] width 953 height 11
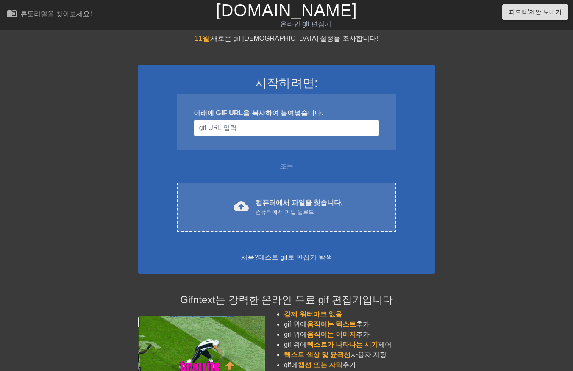
scroll to position [15, 0]
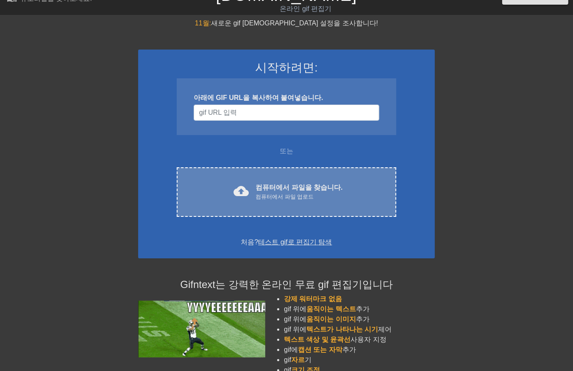
click at [293, 188] on font "컴퓨터에서 파일을 찾습니다." at bounding box center [298, 187] width 87 height 7
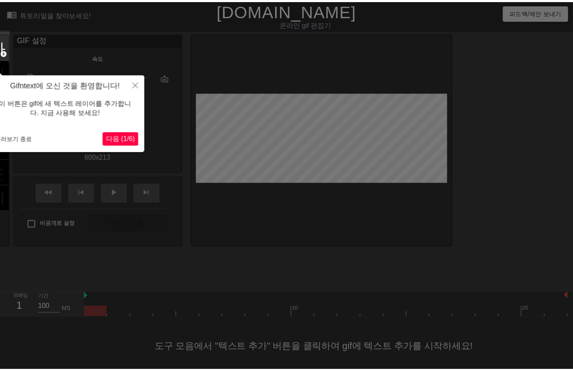
scroll to position [13, 0]
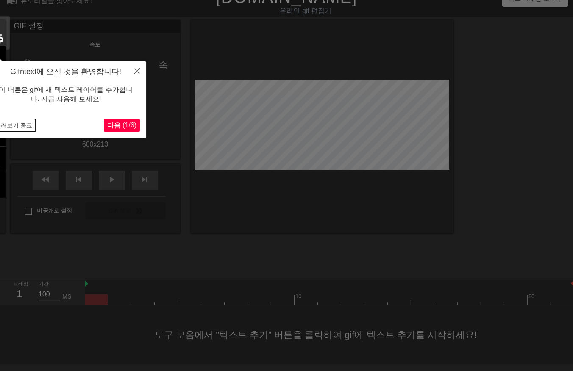
click at [19, 128] on button "둘러보기 종료" at bounding box center [14, 125] width 44 height 13
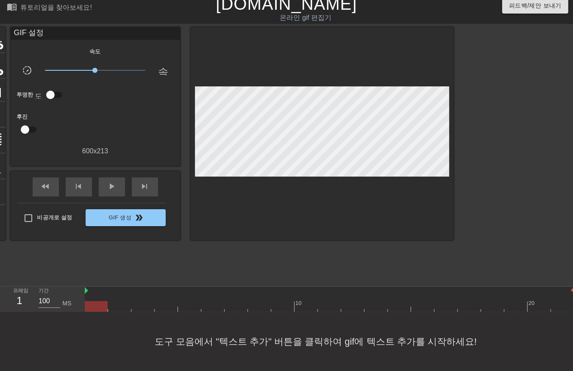
drag, startPoint x: 93, startPoint y: 301, endPoint x: 64, endPoint y: 323, distance: 36.5
click at [43, 322] on div "menu_book 튜토리얼을 찾아보세요! [DOMAIN_NAME] 온라인 gif 편집기 피드백/제안 보내기 타이틀 add_circle 이미지 …" at bounding box center [286, 182] width 573 height 377
click at [119, 301] on div at bounding box center [329, 306] width 489 height 11
click at [141, 301] on div at bounding box center [329, 306] width 489 height 11
drag, startPoint x: 165, startPoint y: 298, endPoint x: 171, endPoint y: 303, distance: 7.5
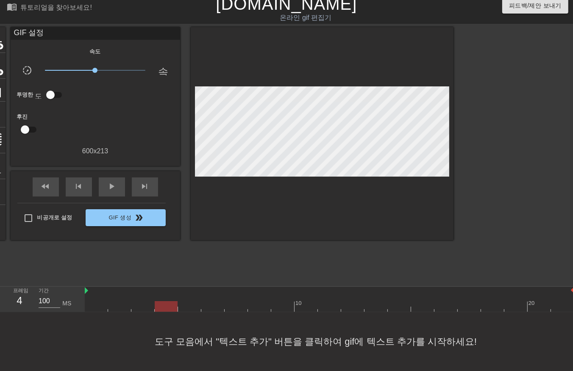
click at [167, 301] on div at bounding box center [329, 306] width 489 height 11
drag, startPoint x: 185, startPoint y: 298, endPoint x: 196, endPoint y: 298, distance: 10.6
click at [187, 301] on div at bounding box center [329, 306] width 489 height 11
drag, startPoint x: 208, startPoint y: 297, endPoint x: 217, endPoint y: 297, distance: 8.9
click at [210, 301] on div at bounding box center [329, 306] width 489 height 11
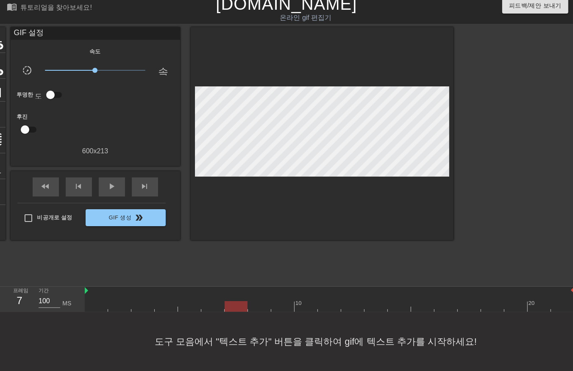
drag, startPoint x: 231, startPoint y: 299, endPoint x: 246, endPoint y: 299, distance: 14.8
click at [238, 301] on div at bounding box center [329, 306] width 489 height 11
drag, startPoint x: 255, startPoint y: 298, endPoint x: 279, endPoint y: 298, distance: 23.7
click at [262, 301] on div at bounding box center [329, 306] width 489 height 11
click at [280, 301] on div at bounding box center [329, 306] width 489 height 11
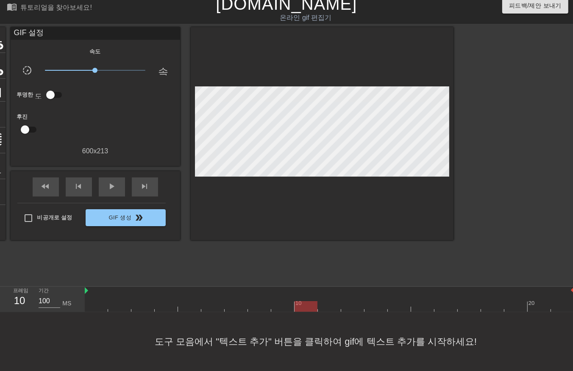
drag, startPoint x: 304, startPoint y: 299, endPoint x: 313, endPoint y: 301, distance: 8.6
click at [308, 301] on div at bounding box center [329, 306] width 489 height 11
drag, startPoint x: 325, startPoint y: 301, endPoint x: 333, endPoint y: 299, distance: 7.9
click at [329, 301] on div at bounding box center [329, 306] width 489 height 11
drag, startPoint x: 348, startPoint y: 300, endPoint x: 361, endPoint y: 299, distance: 13.2
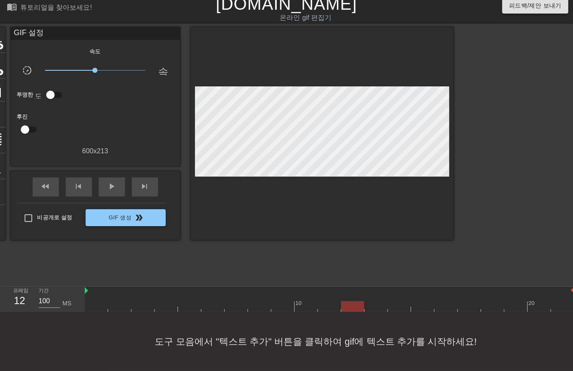
click at [351, 301] on div at bounding box center [329, 306] width 489 height 11
drag, startPoint x: 375, startPoint y: 298, endPoint x: 391, endPoint y: 297, distance: 15.3
click at [377, 301] on div at bounding box center [329, 306] width 489 height 11
drag, startPoint x: 395, startPoint y: 297, endPoint x: 401, endPoint y: 298, distance: 6.1
click at [399, 301] on div at bounding box center [329, 306] width 489 height 11
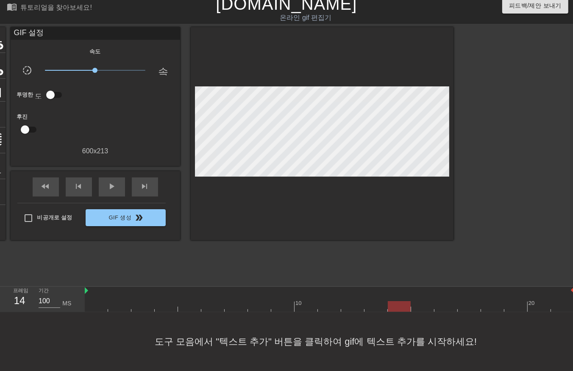
drag, startPoint x: 419, startPoint y: 299, endPoint x: 426, endPoint y: 301, distance: 7.0
click at [426, 301] on div at bounding box center [329, 306] width 489 height 11
drag, startPoint x: 443, startPoint y: 297, endPoint x: 448, endPoint y: 298, distance: 5.2
click at [447, 301] on div at bounding box center [329, 306] width 489 height 11
drag, startPoint x: 466, startPoint y: 297, endPoint x: 482, endPoint y: 297, distance: 16.1
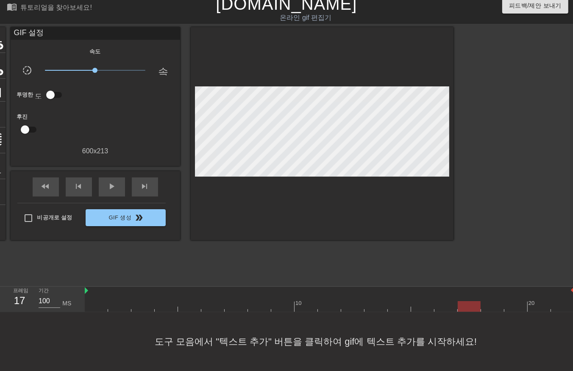
click at [471, 301] on div at bounding box center [329, 306] width 489 height 11
drag, startPoint x: 488, startPoint y: 298, endPoint x: 499, endPoint y: 297, distance: 10.2
click at [491, 301] on div at bounding box center [329, 306] width 489 height 11
drag, startPoint x: 513, startPoint y: 294, endPoint x: 520, endPoint y: 297, distance: 7.2
click at [513, 301] on div at bounding box center [329, 306] width 489 height 11
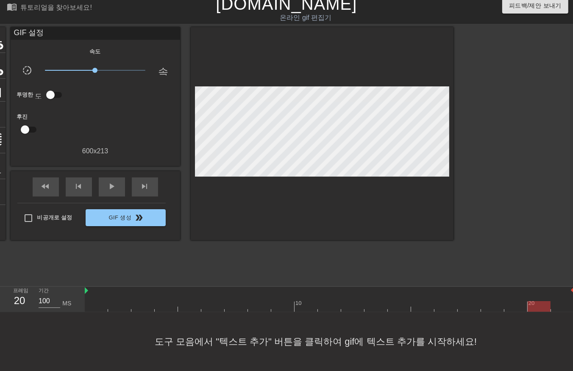
drag, startPoint x: 537, startPoint y: 298, endPoint x: 543, endPoint y: 299, distance: 6.9
click at [540, 301] on div at bounding box center [329, 306] width 489 height 11
click at [561, 301] on div at bounding box center [329, 306] width 489 height 11
drag, startPoint x: 91, startPoint y: 298, endPoint x: 483, endPoint y: 318, distance: 392.3
click at [486, 315] on div "menu_book 튜토리얼을 찾아보세요! [DOMAIN_NAME] 온라인 gif 편집기 피드백/제안 보내기 타이틀 add_circle 이미지 …" at bounding box center [286, 182] width 573 height 377
